Goal: Information Seeking & Learning: Learn about a topic

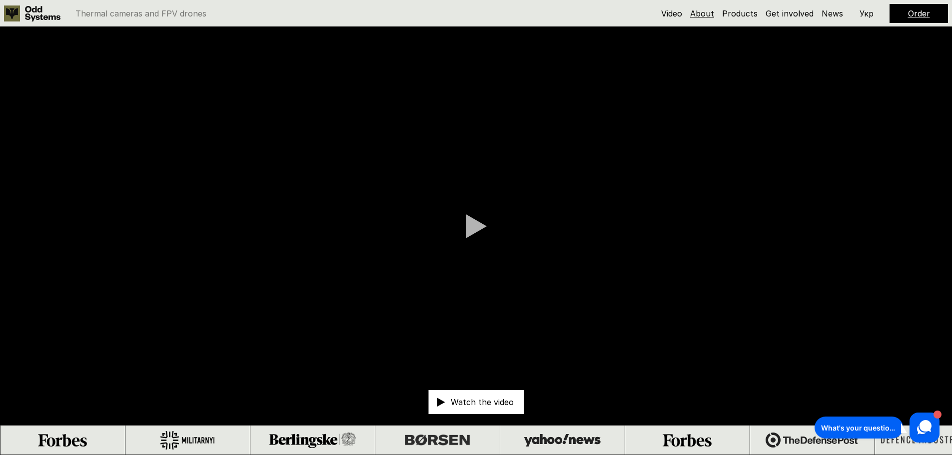
click at [709, 15] on link "About" at bounding box center [702, 13] width 24 height 10
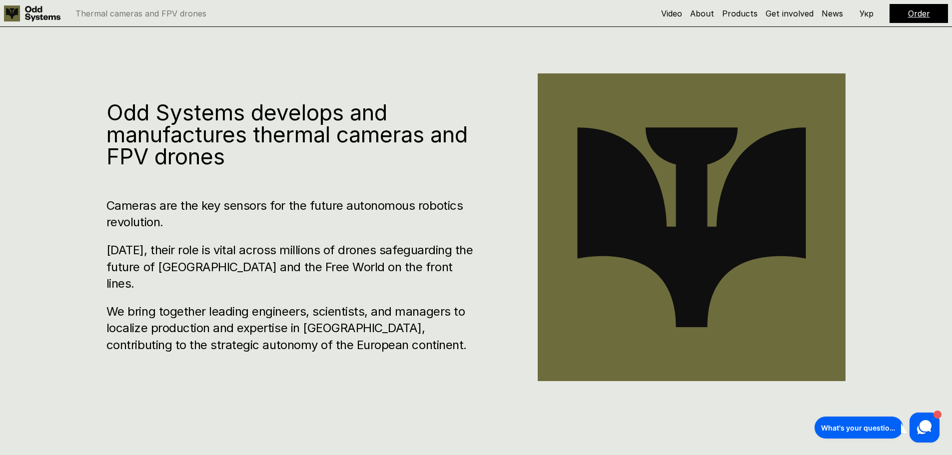
scroll to position [455, 0]
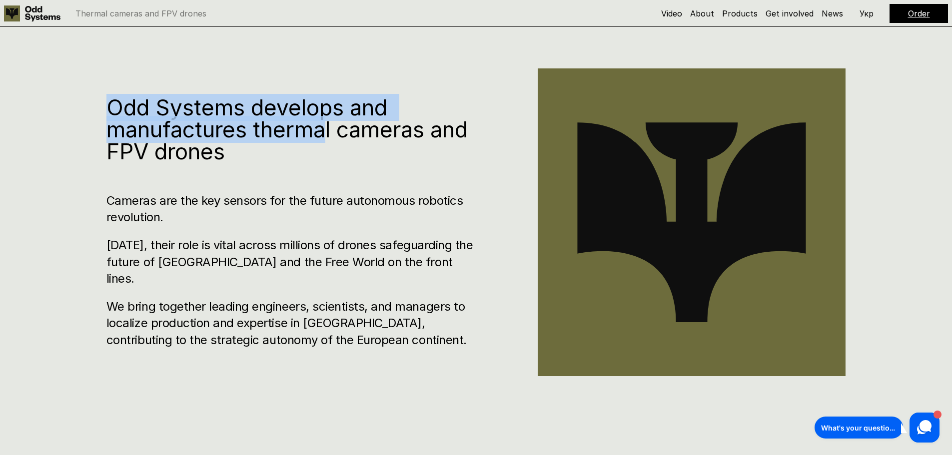
drag, startPoint x: 104, startPoint y: 113, endPoint x: 329, endPoint y: 147, distance: 227.9
click at [326, 147] on div "Odd Systems develops and manufactures thermal cameras and FPV drones Cameras ar…" at bounding box center [476, 227] width 952 height 455
click at [331, 147] on h1 "Odd Systems develops and manufactures thermal cameras and FPV drones" at bounding box center [291, 129] width 371 height 66
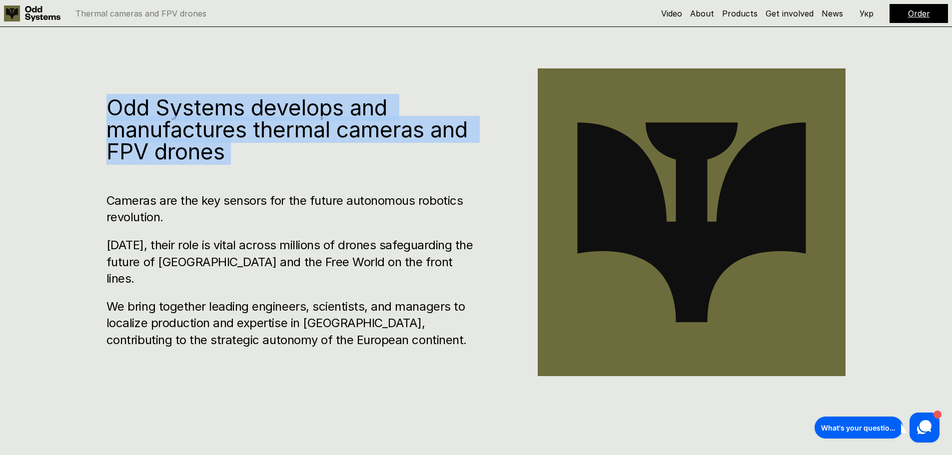
click at [331, 147] on h1 "Odd Systems develops and manufactures thermal cameras and FPV drones" at bounding box center [291, 129] width 371 height 66
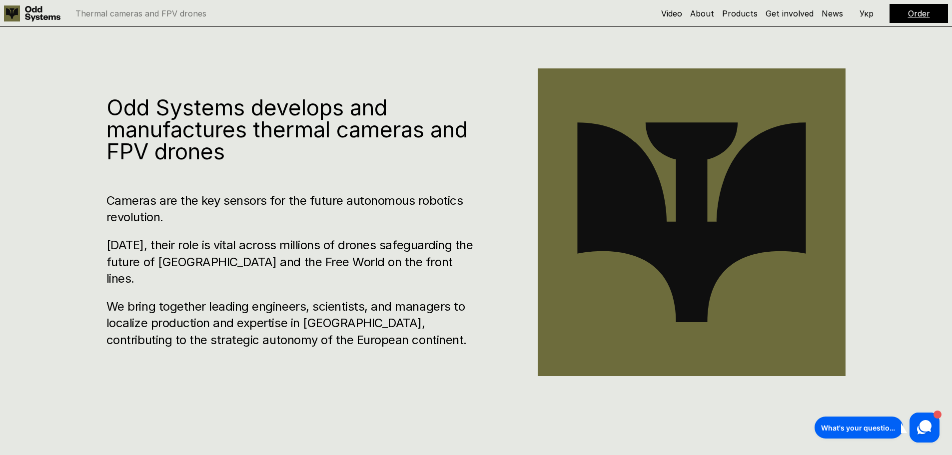
click at [306, 201] on h3 "Cameras are the key sensors for the future autonomous robotics revolution." at bounding box center [291, 208] width 371 height 33
click at [227, 199] on div "Odd Systems develops and manufactures thermal cameras and FPV drones Cameras ar…" at bounding box center [291, 222] width 371 height 252
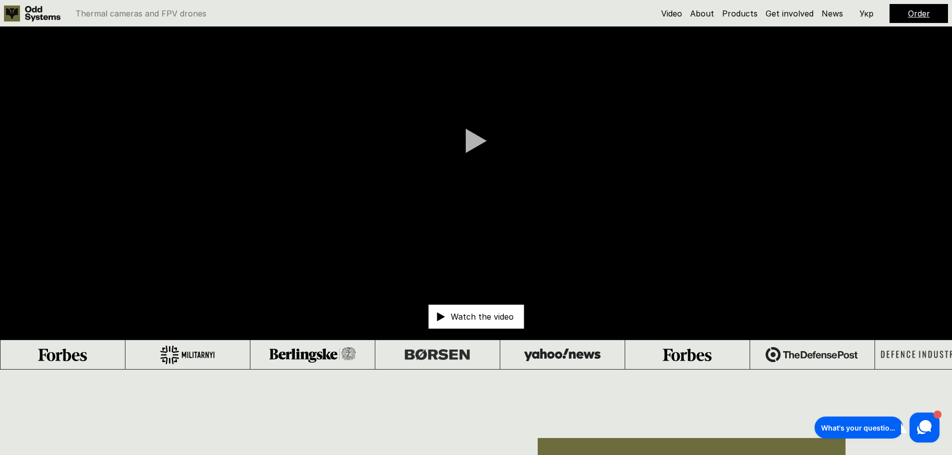
scroll to position [0, 0]
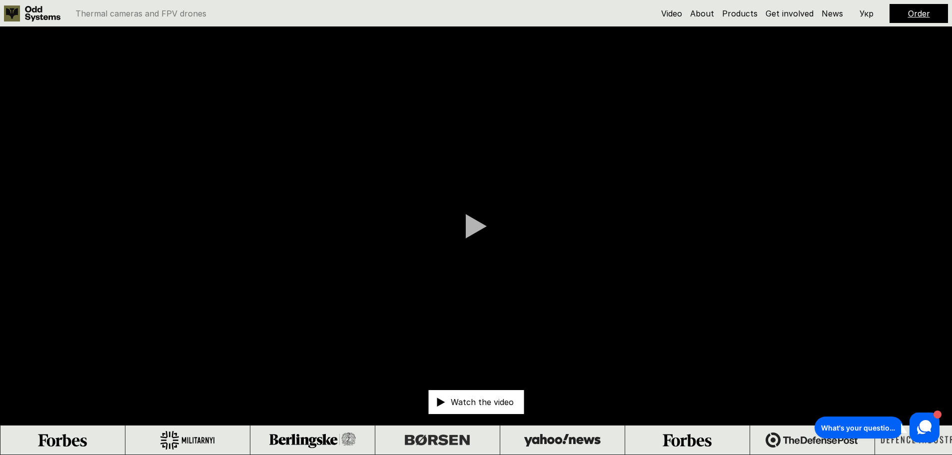
drag, startPoint x: 293, startPoint y: 164, endPoint x: 331, endPoint y: 130, distance: 51.3
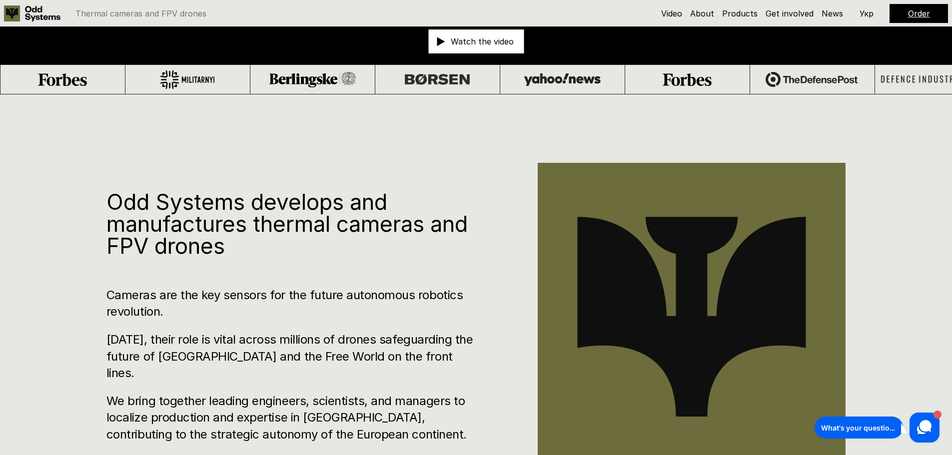
scroll to position [400, 0]
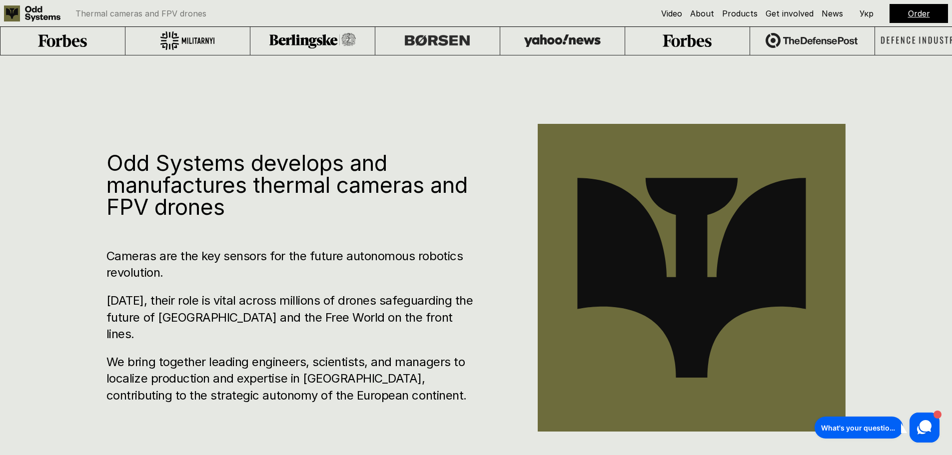
click at [109, 176] on h1 "Odd Systems develops and manufactures thermal cameras and FPV drones" at bounding box center [291, 185] width 371 height 66
drag, startPoint x: 113, startPoint y: 174, endPoint x: 248, endPoint y: 175, distance: 134.9
click at [248, 175] on h1 "Odd Systems develops and manufactures thermal cameras and FPV drones" at bounding box center [291, 185] width 371 height 66
